Goal: Check status: Check status

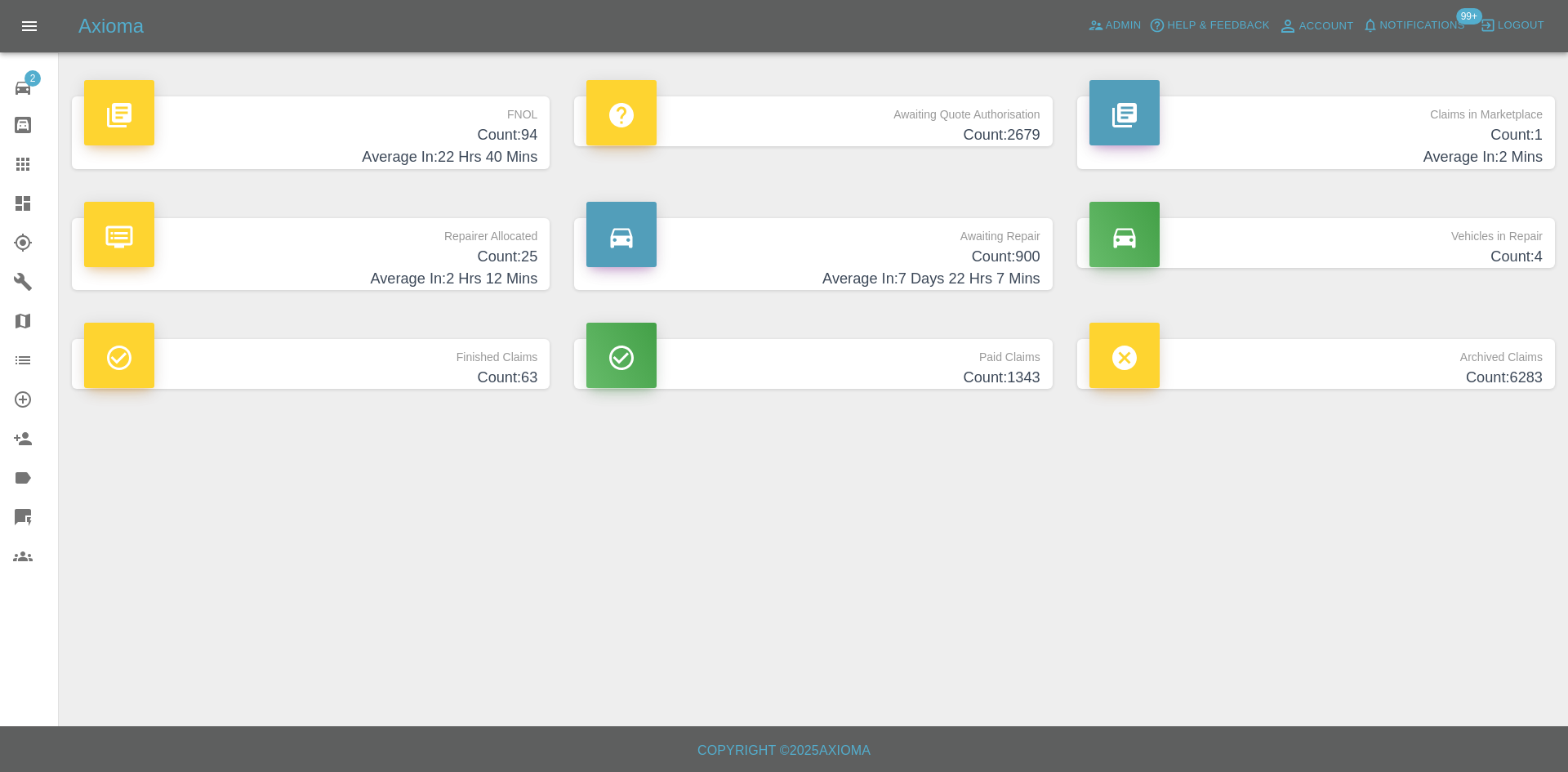
click at [23, 211] on icon at bounding box center [22, 203] width 19 height 19
click at [388, 273] on h4 "Average In: 2 Hrs 12 Mins" at bounding box center [310, 278] width 453 height 22
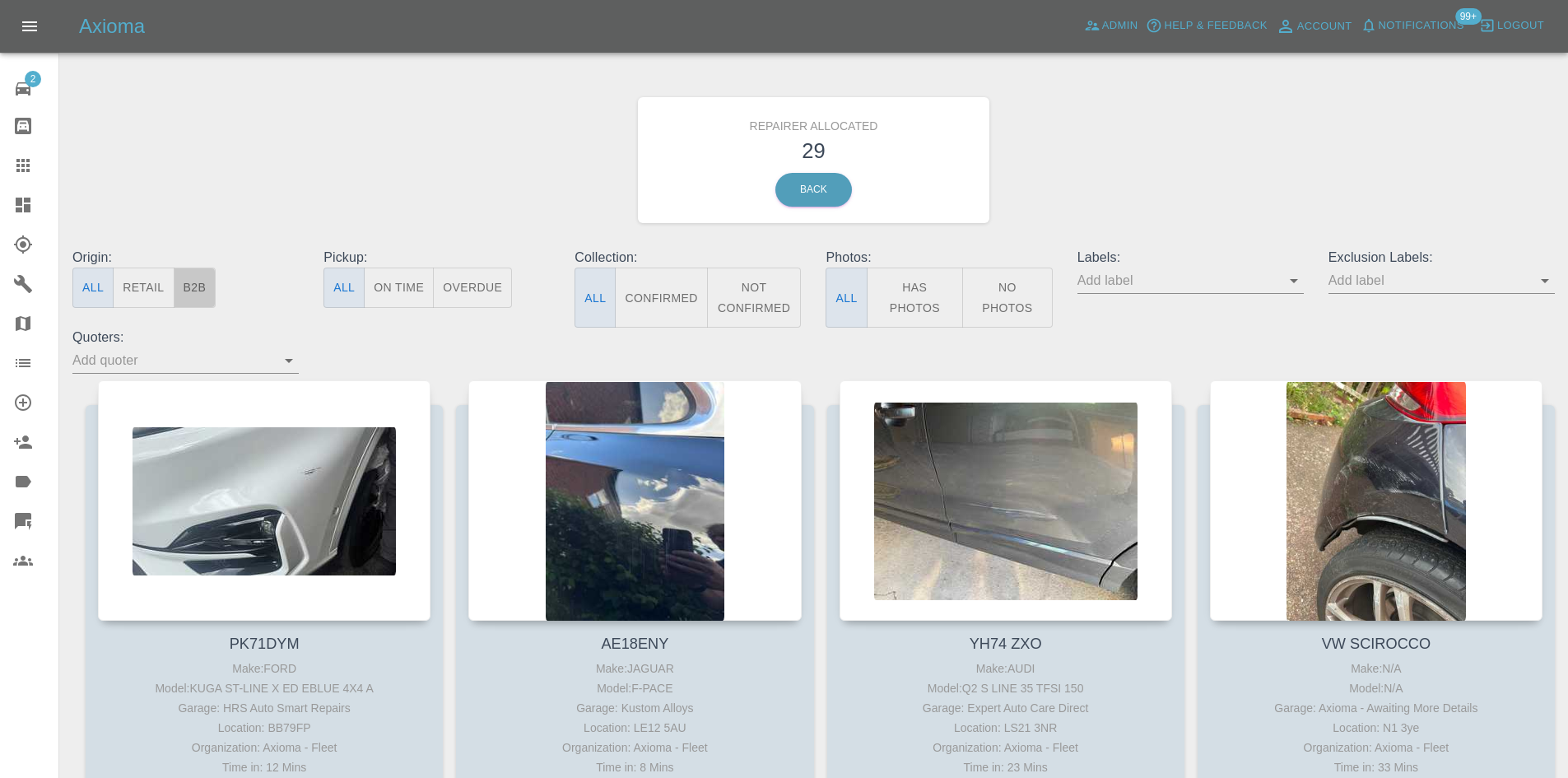
click at [206, 278] on button "B2B" at bounding box center [195, 287] width 43 height 40
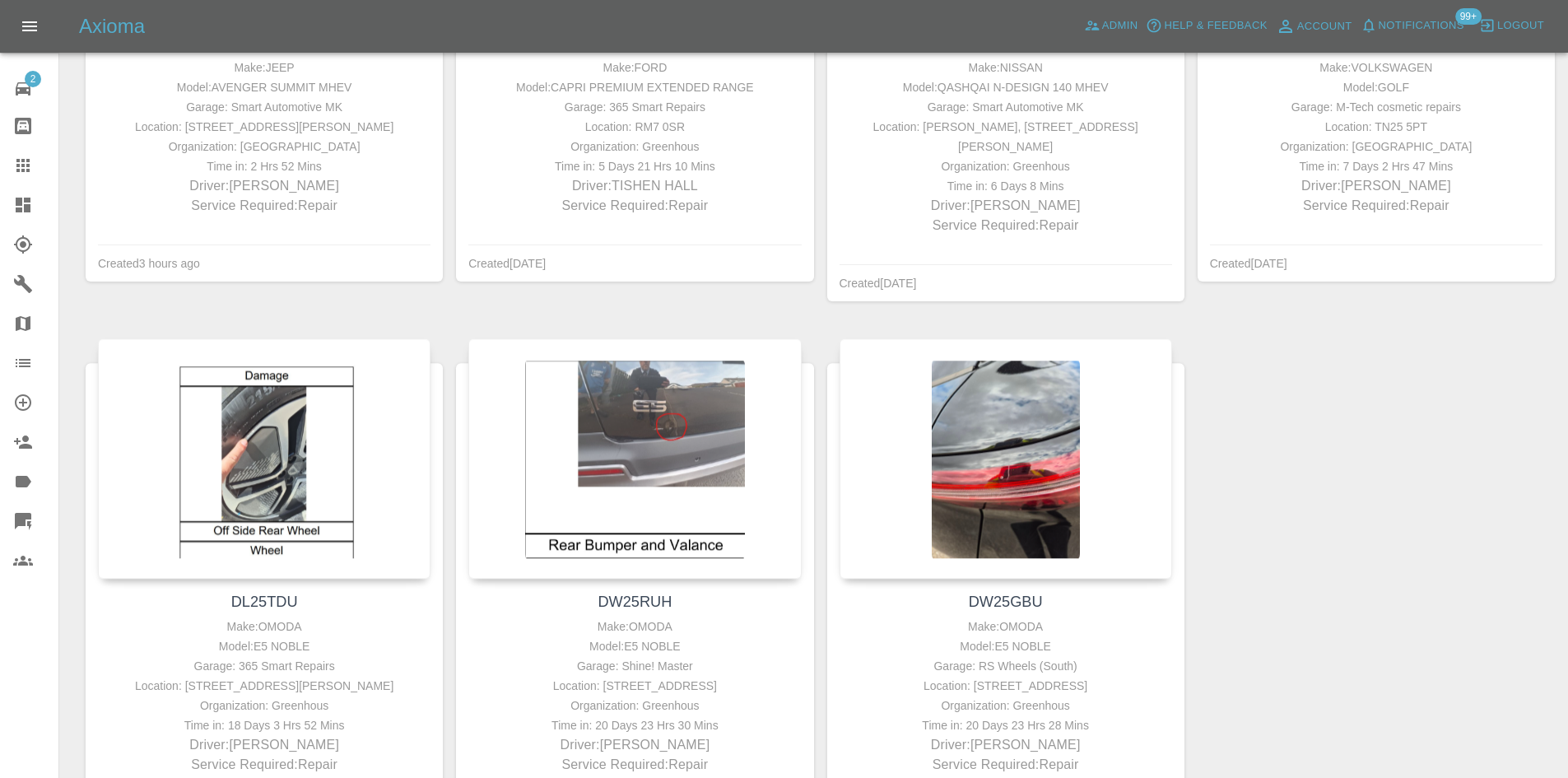
scroll to position [659, 0]
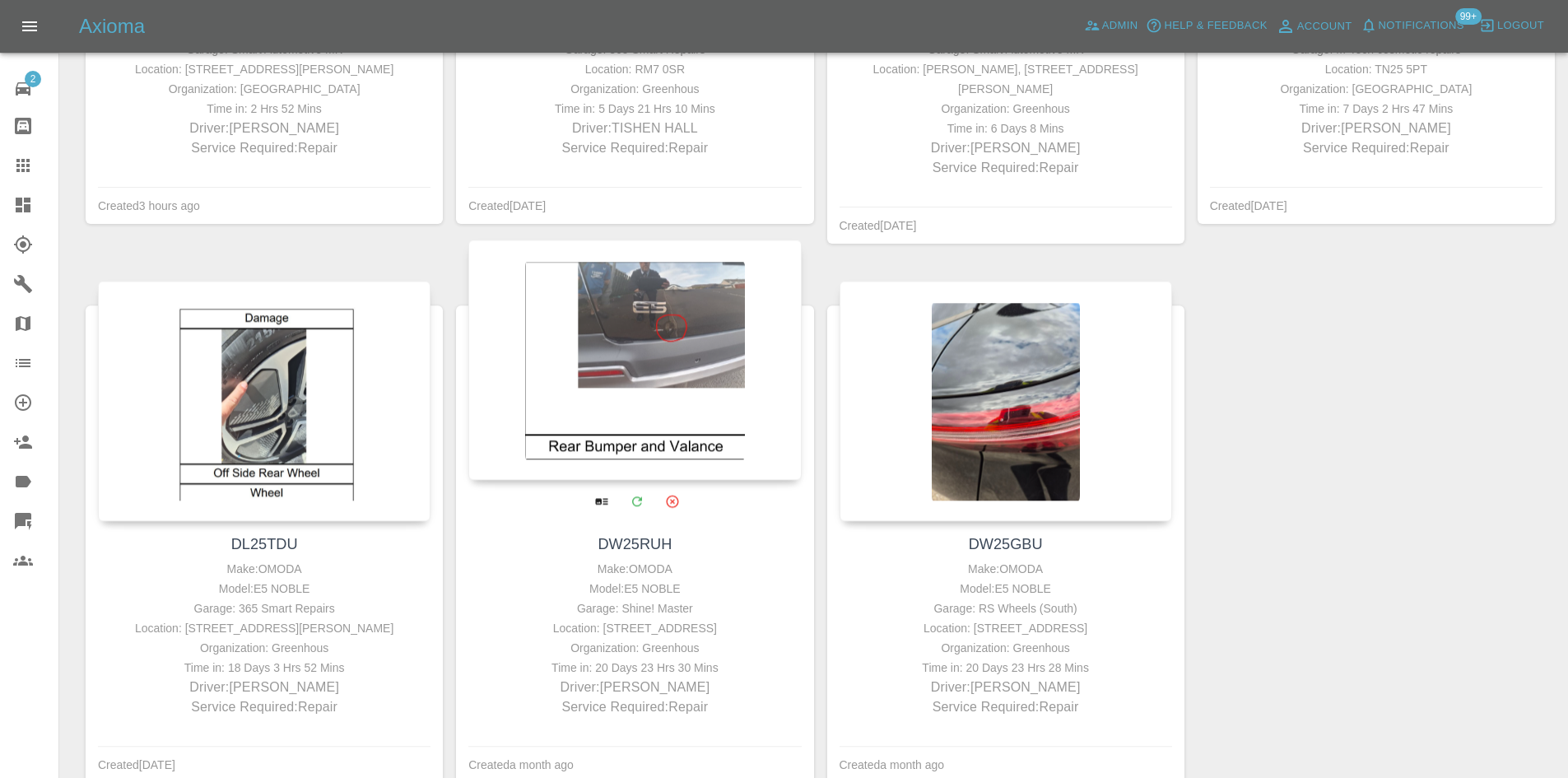
click at [580, 432] on div at bounding box center [635, 361] width 333 height 241
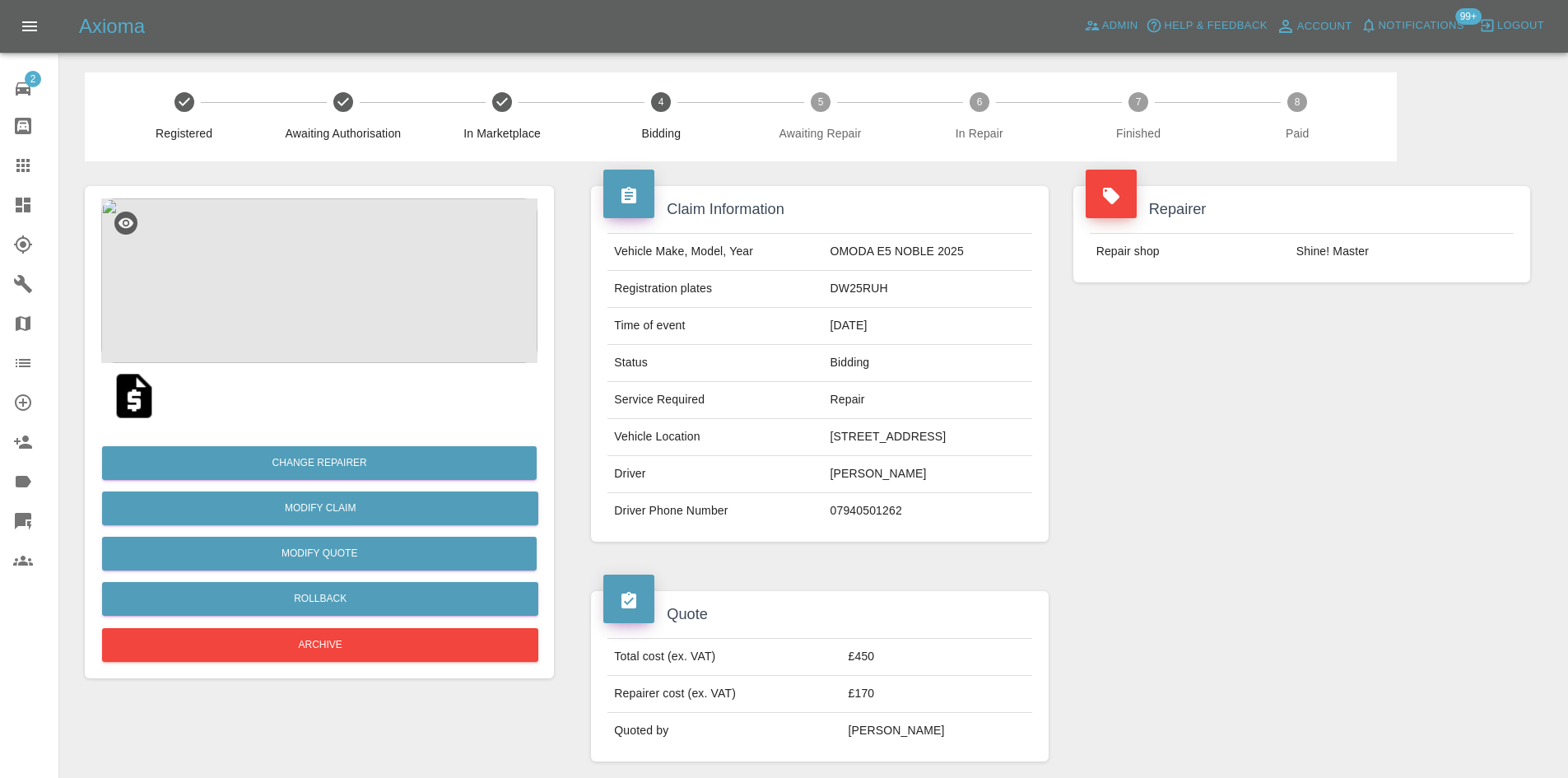
click at [845, 282] on td "DW25RUH" at bounding box center [928, 288] width 208 height 37
copy td "DW25RUH"
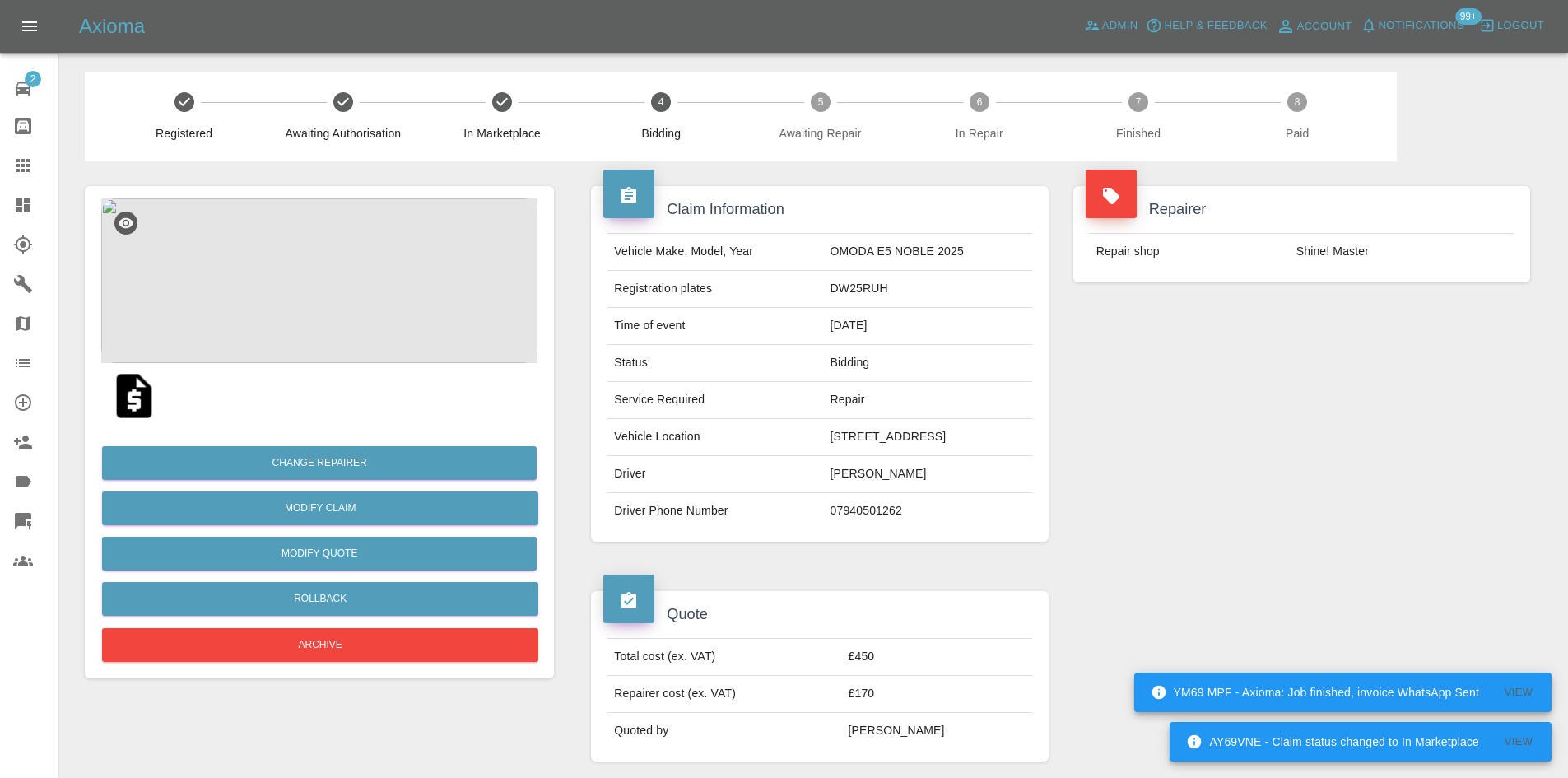
click at [824, 363] on td "Bidding" at bounding box center [928, 363] width 208 height 37
click at [824, 319] on td "[DATE]" at bounding box center [928, 326] width 208 height 37
click at [828, 308] on td "[DATE]" at bounding box center [928, 326] width 208 height 37
click at [829, 296] on td "DW25RUH" at bounding box center [928, 288] width 208 height 37
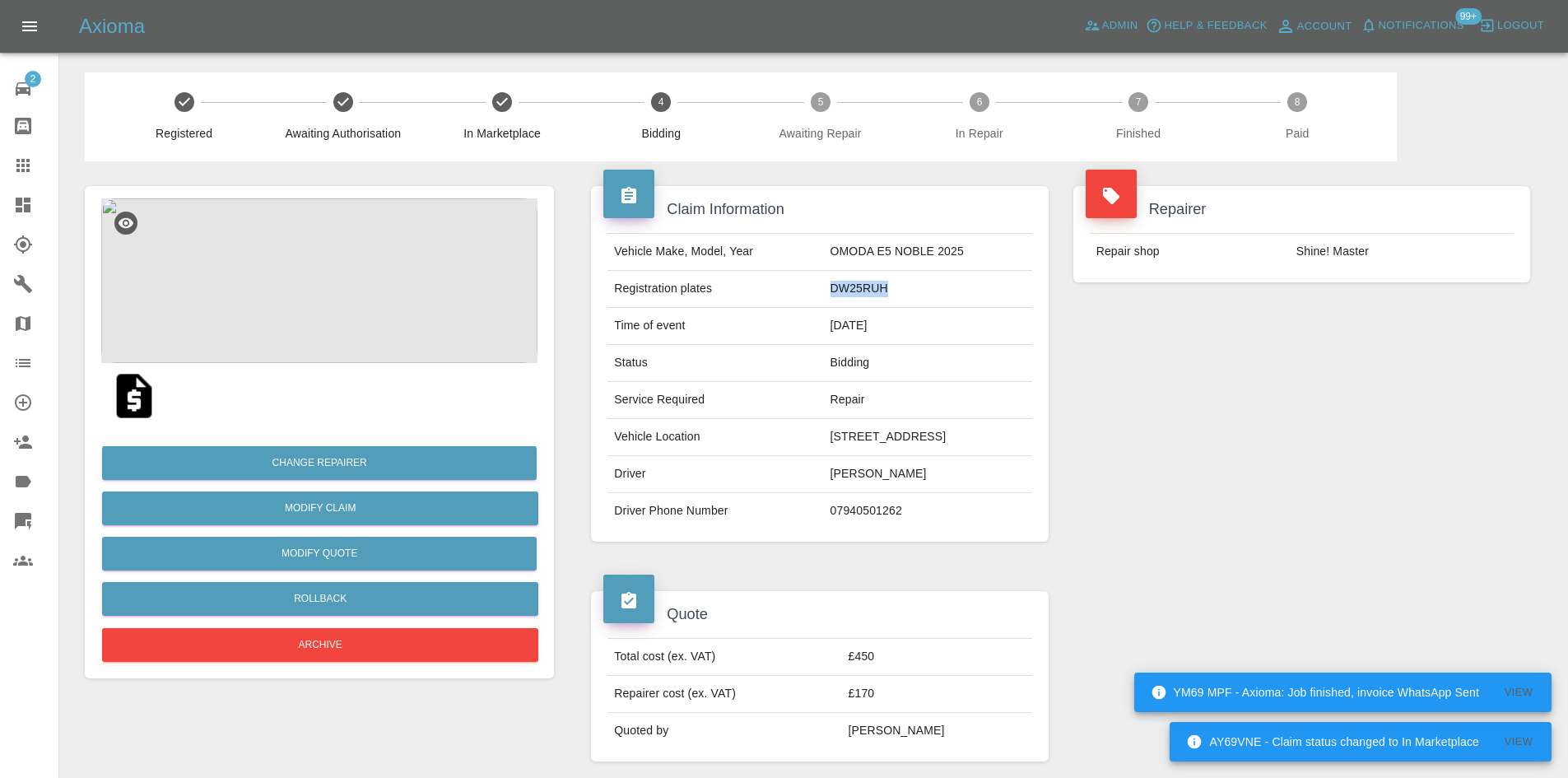
copy td "DW25RUH"
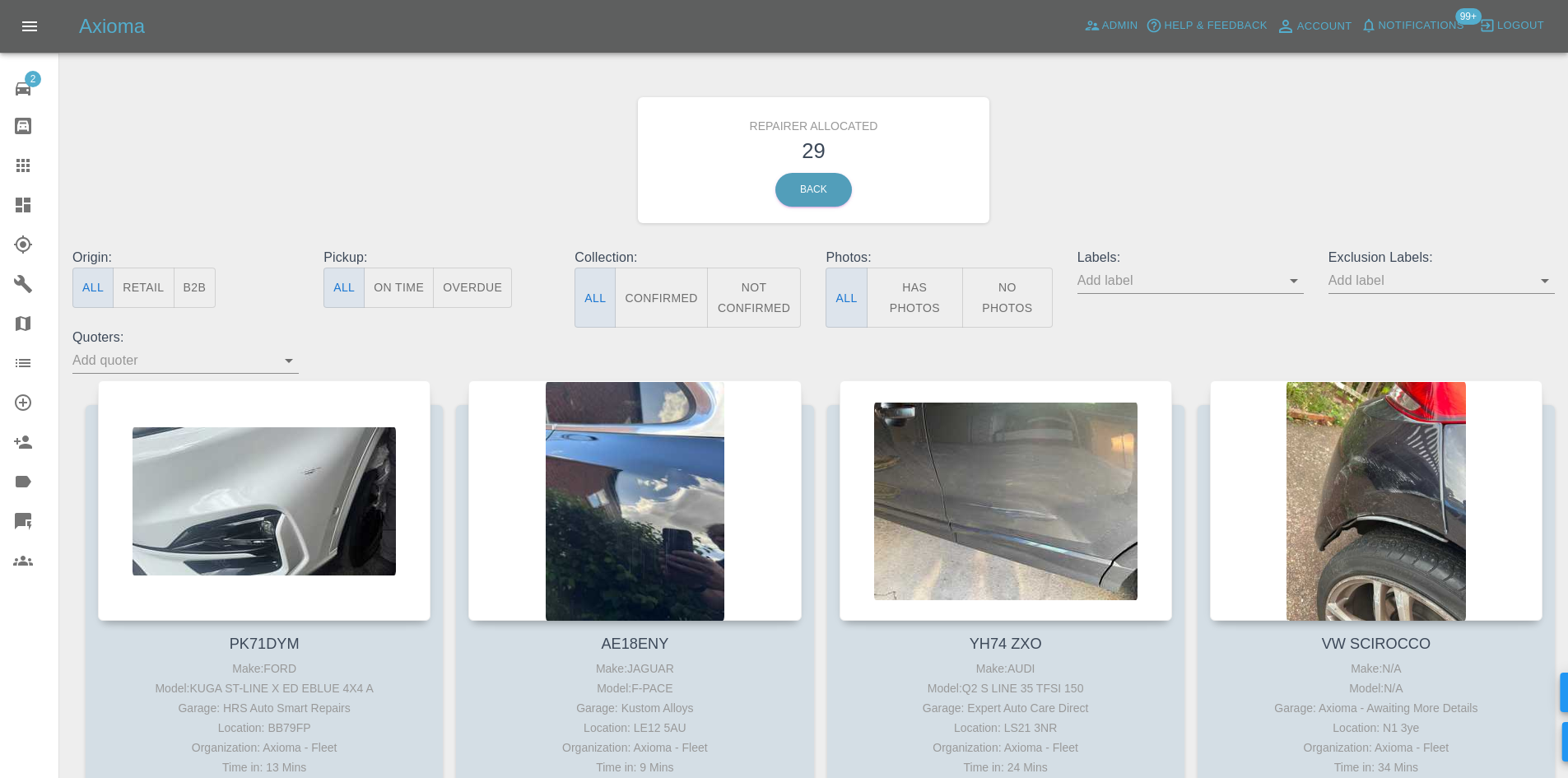
click at [213, 287] on button "B2B" at bounding box center [195, 287] width 43 height 40
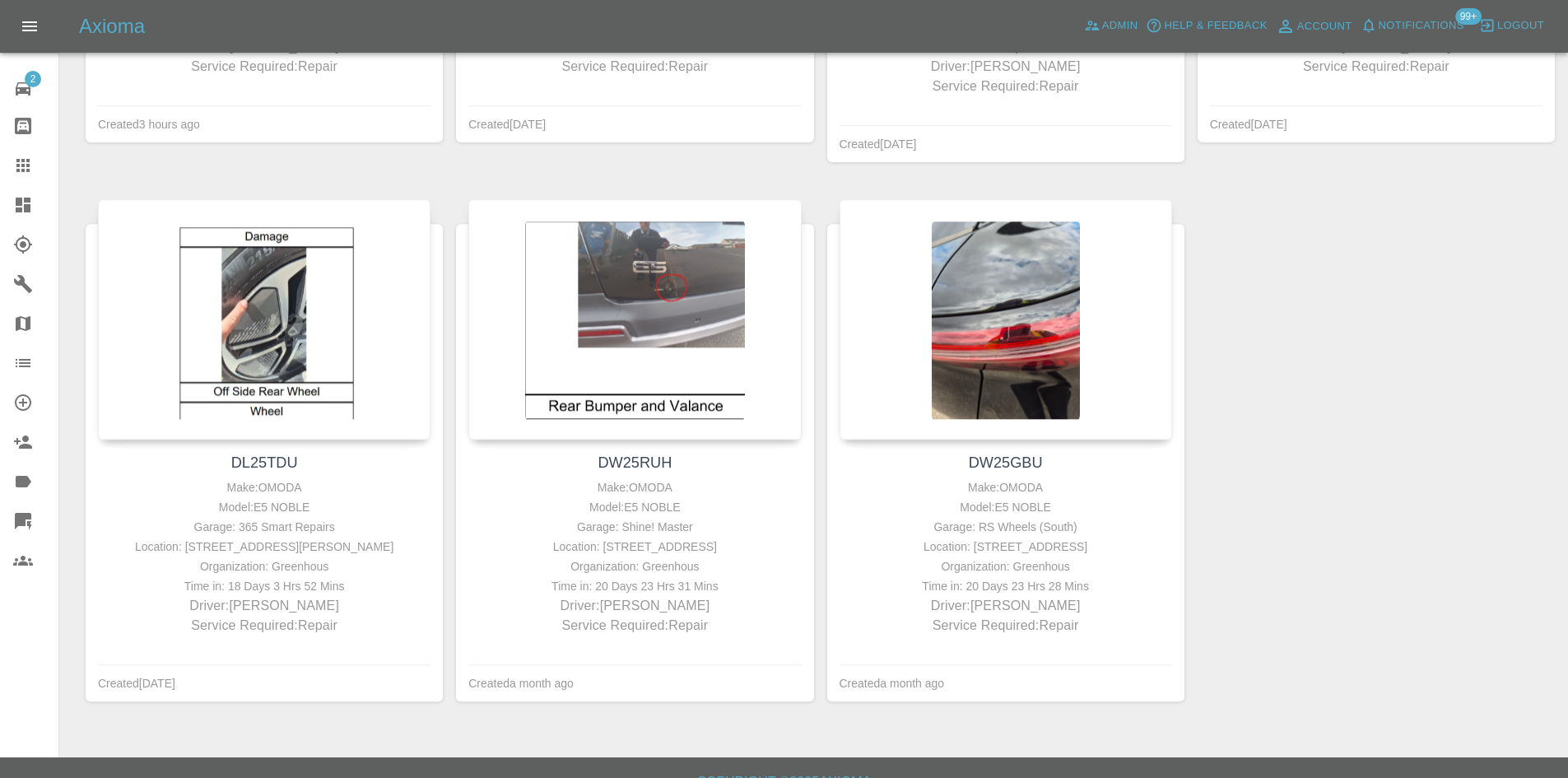
scroll to position [765, 0]
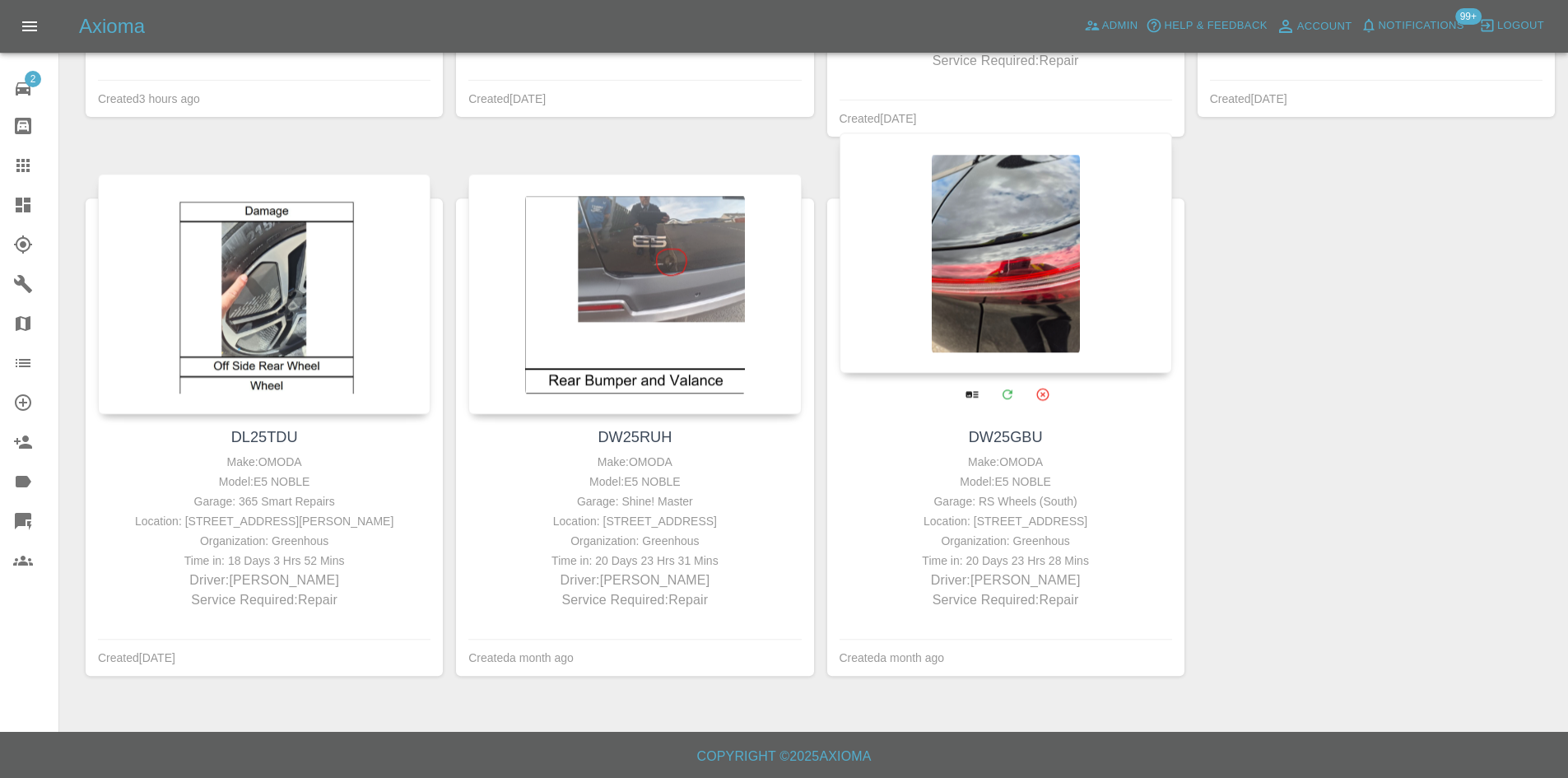
click at [967, 271] on div at bounding box center [1006, 253] width 333 height 241
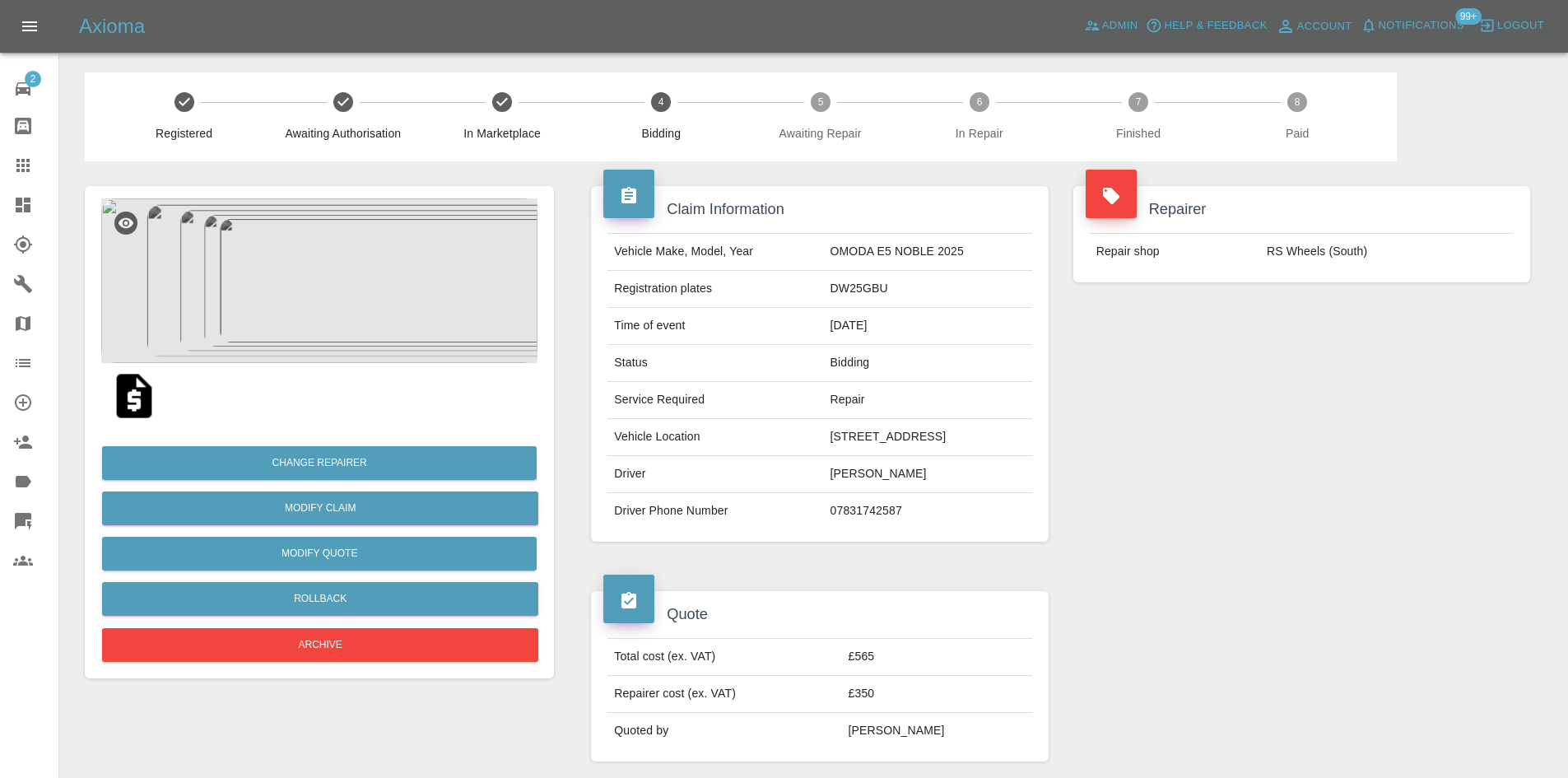
click at [824, 282] on td "DW25GBU" at bounding box center [928, 288] width 208 height 37
copy td "DW25GBU"
